Goal: Information Seeking & Learning: Learn about a topic

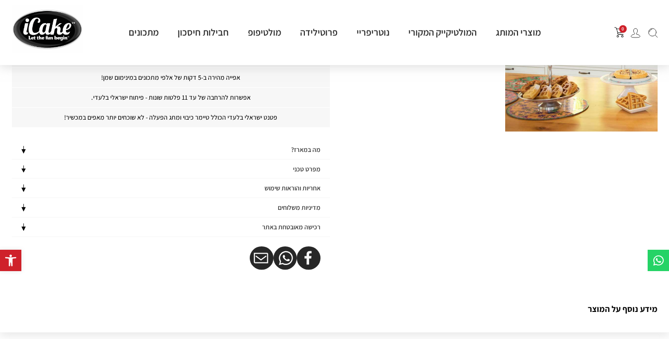
scroll to position [622, 0]
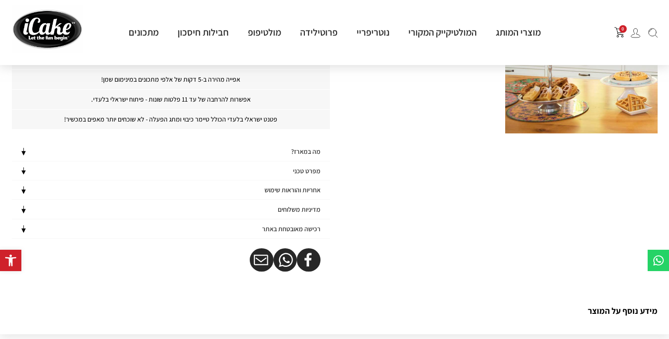
click at [314, 149] on h4 "מה במארז?" at bounding box center [305, 152] width 29 height 8
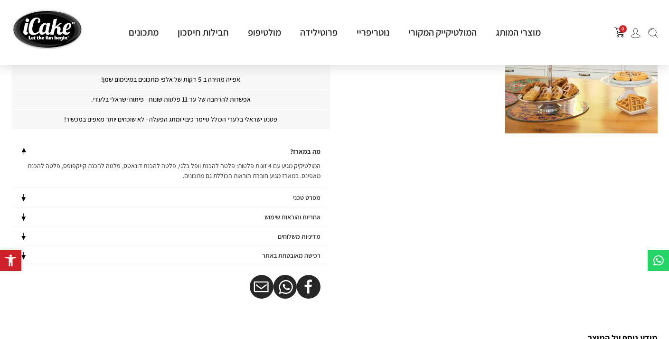
click at [305, 195] on h4 "מפרט טכני" at bounding box center [307, 198] width 28 height 8
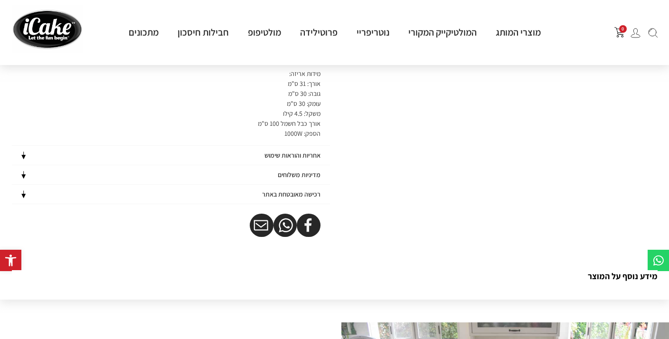
scroll to position [786, 0]
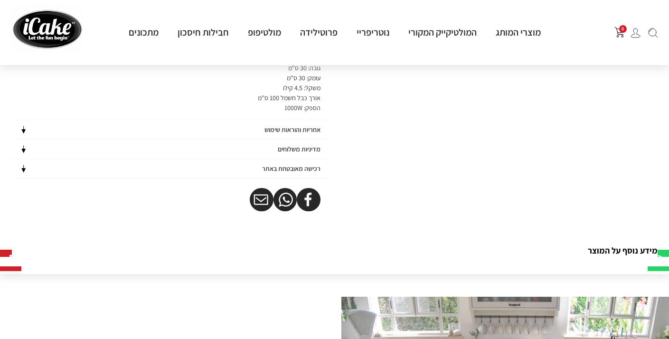
click at [307, 129] on h4 "אחריות והוראות שימוש" at bounding box center [292, 130] width 56 height 8
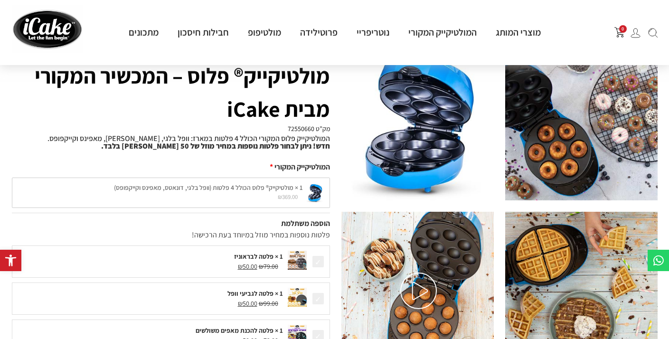
scroll to position [0, 0]
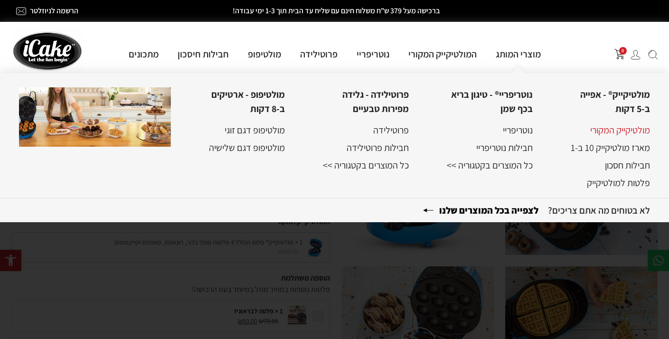
click at [624, 130] on link "מולטיקייק המקורי" at bounding box center [620, 130] width 60 height 12
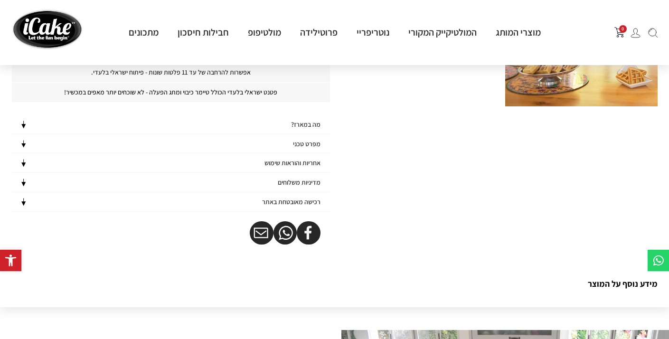
scroll to position [650, 0]
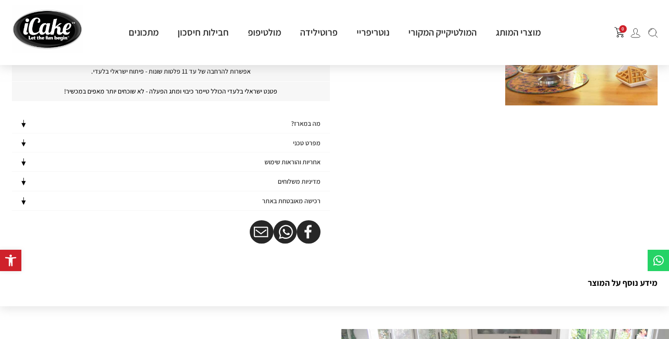
click at [300, 159] on h4 "אחריות והוראות שימוש" at bounding box center [292, 162] width 56 height 8
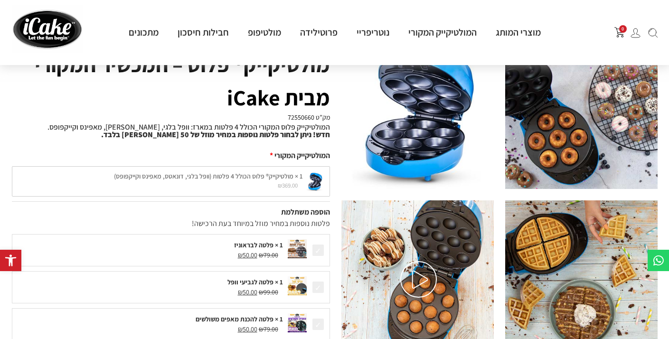
scroll to position [75, 0]
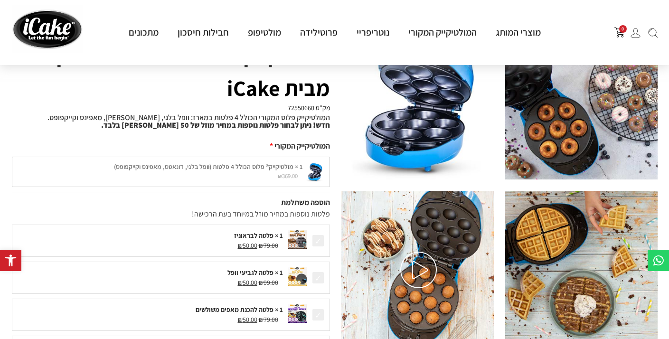
click at [413, 261] on img at bounding box center [418, 269] width 37 height 37
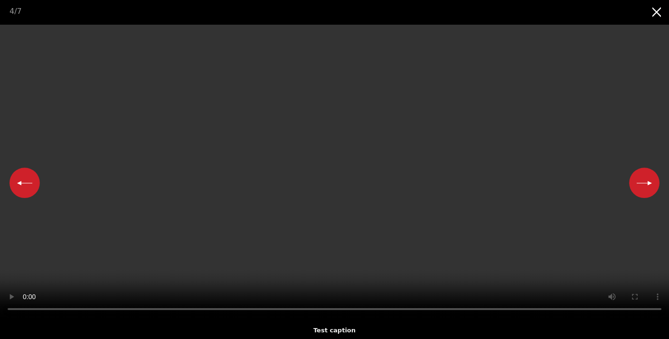
click at [649, 185] on button "Next slide" at bounding box center [644, 182] width 30 height 30
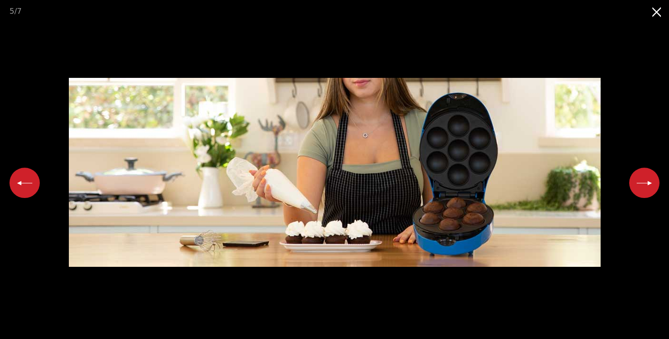
click at [649, 185] on button "Next slide" at bounding box center [644, 182] width 30 height 30
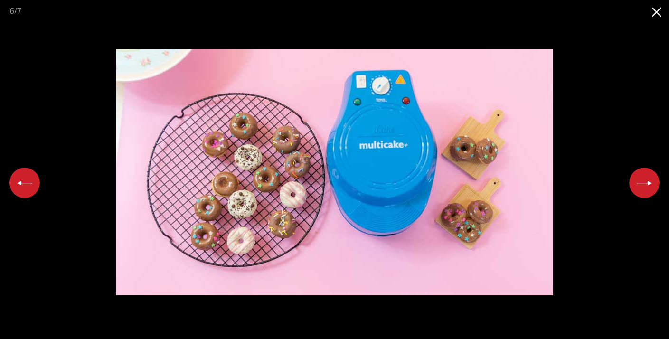
click at [649, 185] on button "Next slide" at bounding box center [644, 182] width 30 height 30
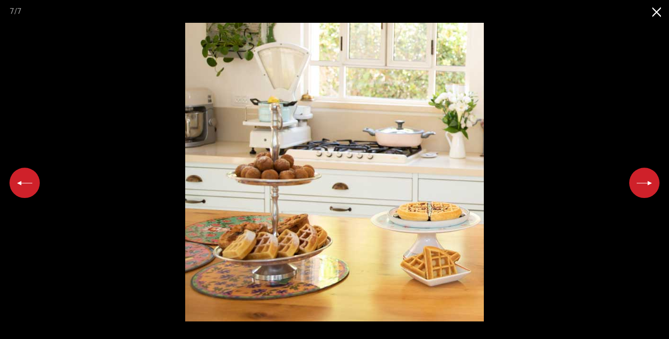
click at [649, 185] on button "Next slide" at bounding box center [644, 182] width 30 height 30
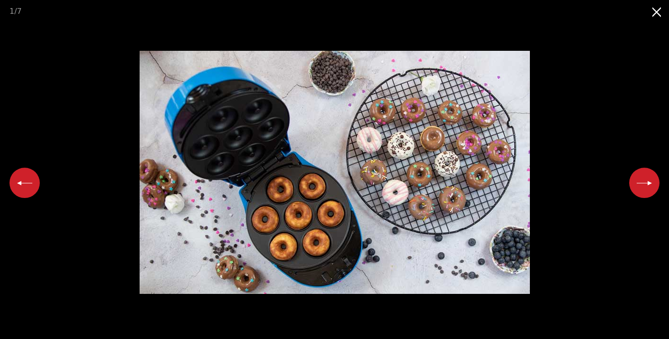
click at [649, 185] on button "Next slide" at bounding box center [644, 182] width 30 height 30
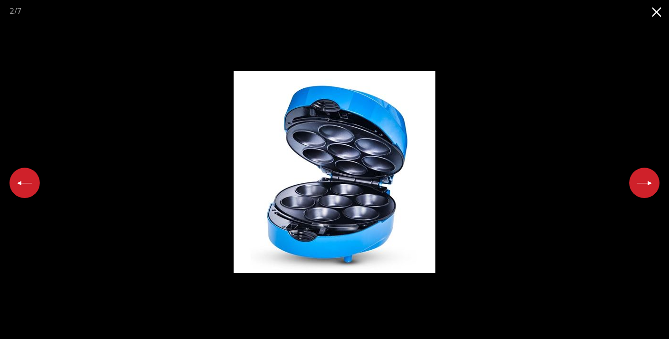
click at [647, 186] on button "Next slide" at bounding box center [644, 182] width 30 height 30
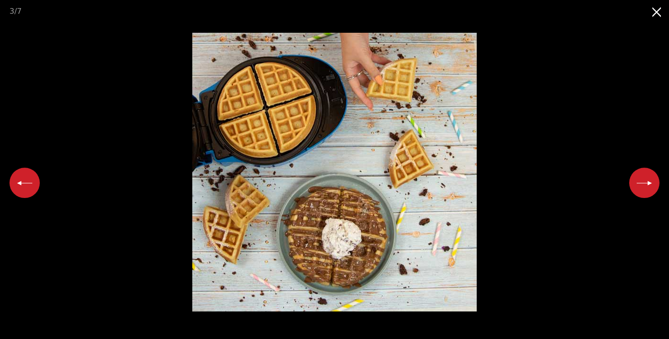
click at [647, 186] on button "Next slide" at bounding box center [644, 182] width 30 height 30
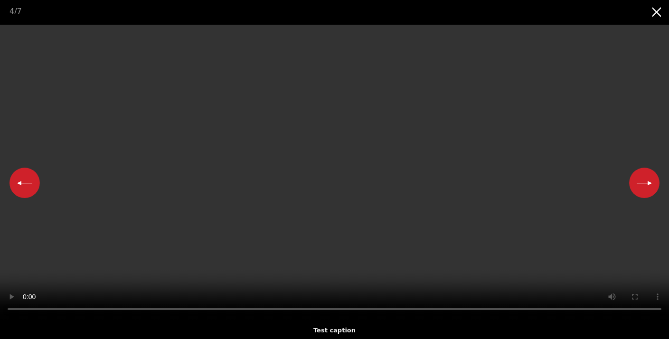
click at [647, 186] on button "Next slide" at bounding box center [644, 182] width 30 height 30
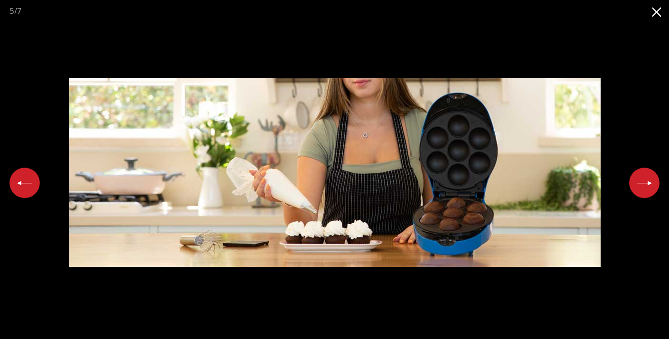
click at [657, 14] on button "Close gallery" at bounding box center [657, 11] width 24 height 22
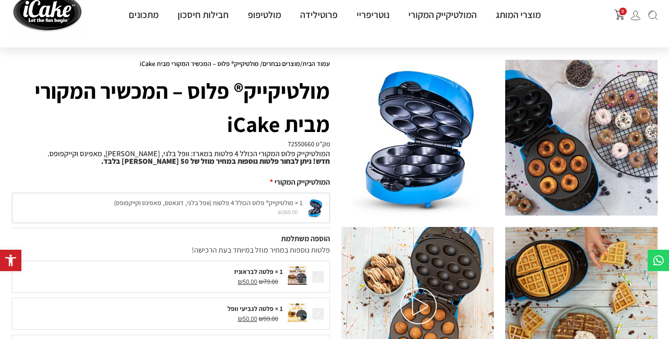
scroll to position [0, 0]
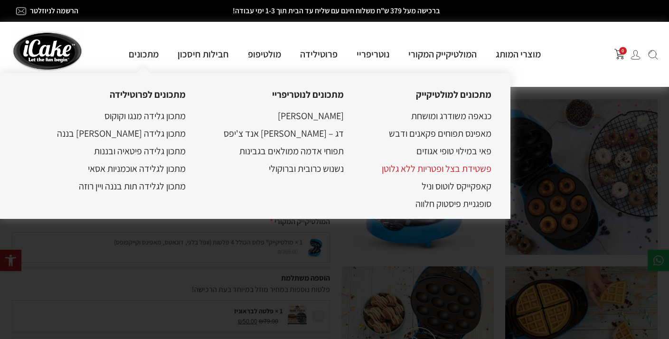
click at [441, 166] on link "פשטידת בצל ופטריות ללא גלוטן" at bounding box center [436, 168] width 110 height 12
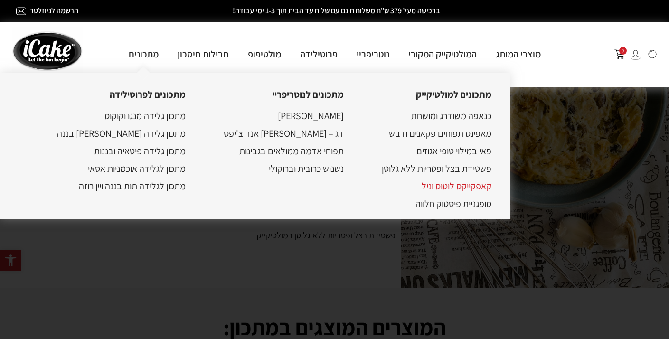
click at [452, 187] on link "קאפקייקס לוטוס וניל" at bounding box center [456, 186] width 70 height 12
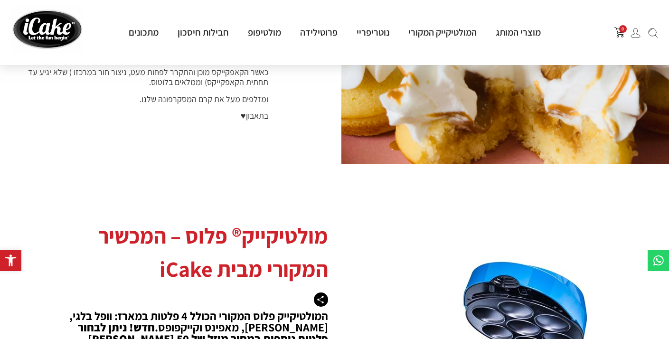
scroll to position [1231, 0]
